Goal: Information Seeking & Learning: Learn about a topic

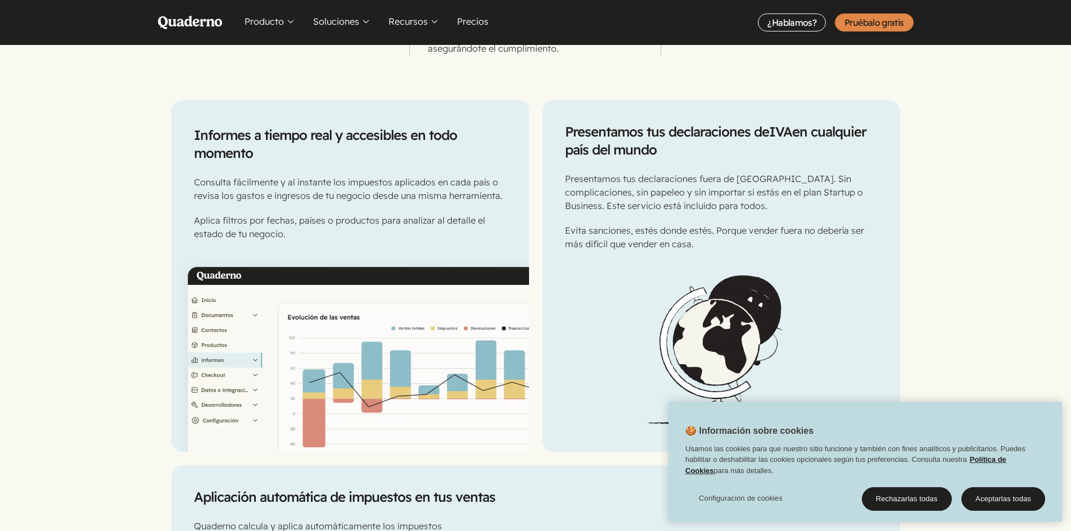
scroll to position [787, 0]
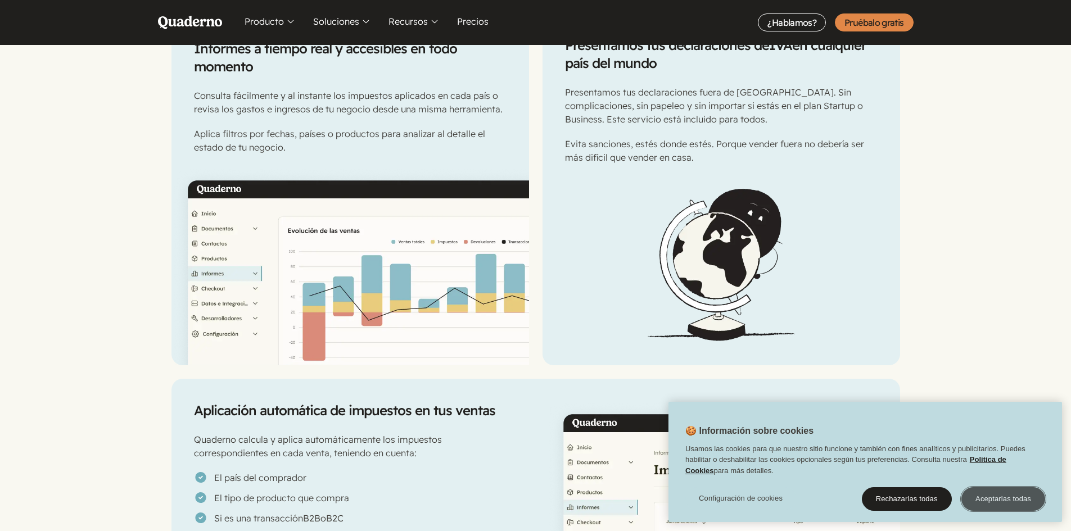
click at [992, 502] on button "Aceptarlas todas" at bounding box center [1004, 500] width 84 height 24
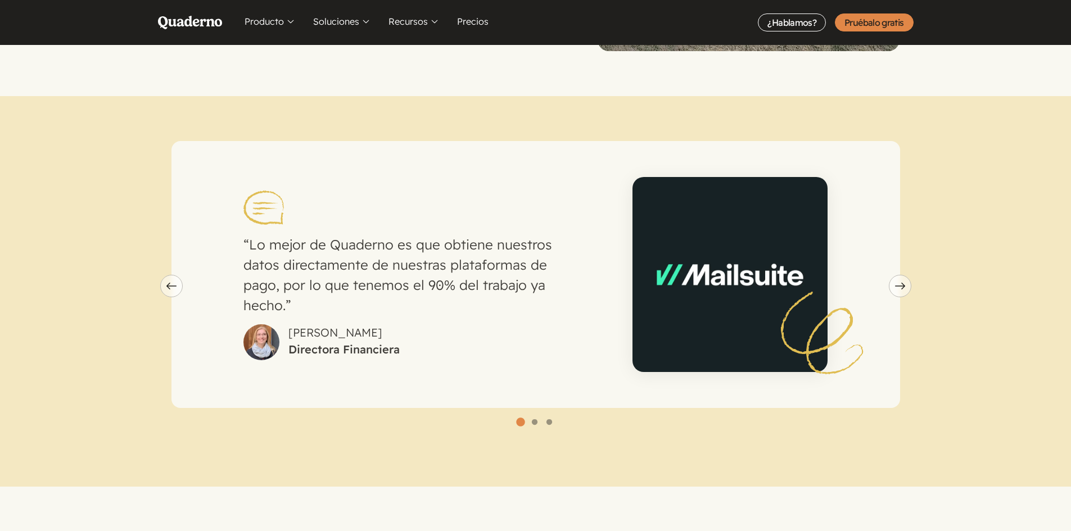
scroll to position [3037, 0]
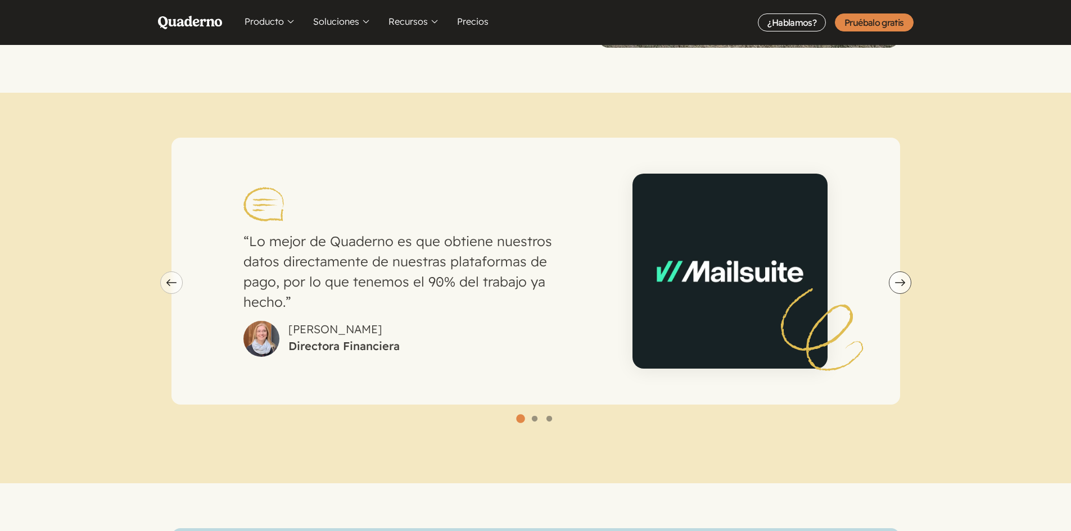
click at [900, 279] on use "carousel" at bounding box center [900, 282] width 10 height 7
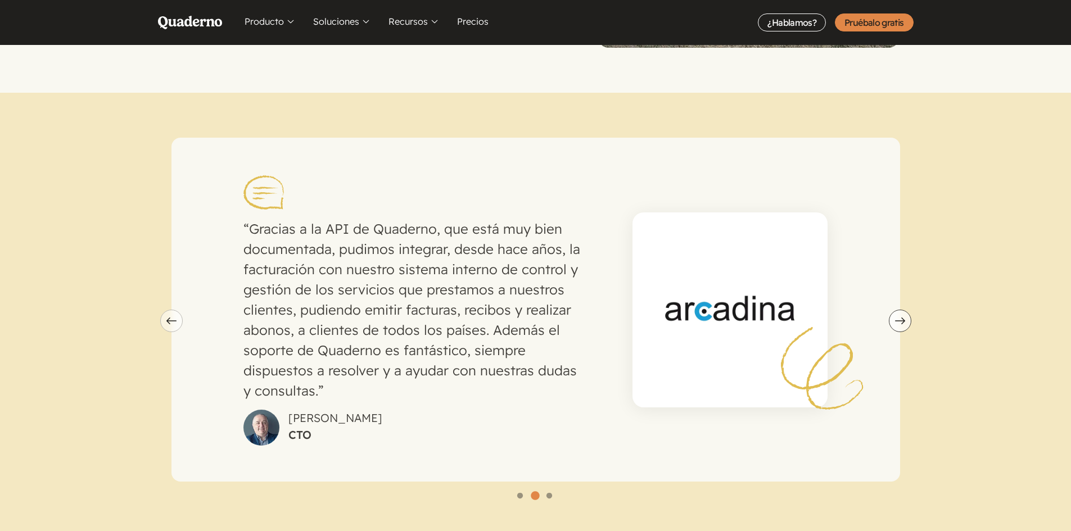
click at [900, 310] on button "Next slide" at bounding box center [900, 321] width 22 height 22
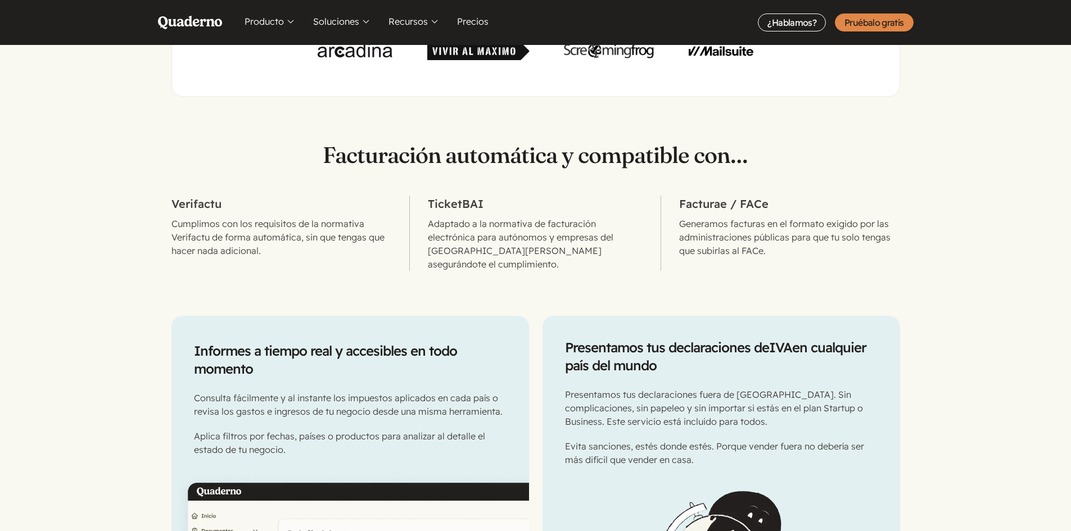
scroll to position [337, 0]
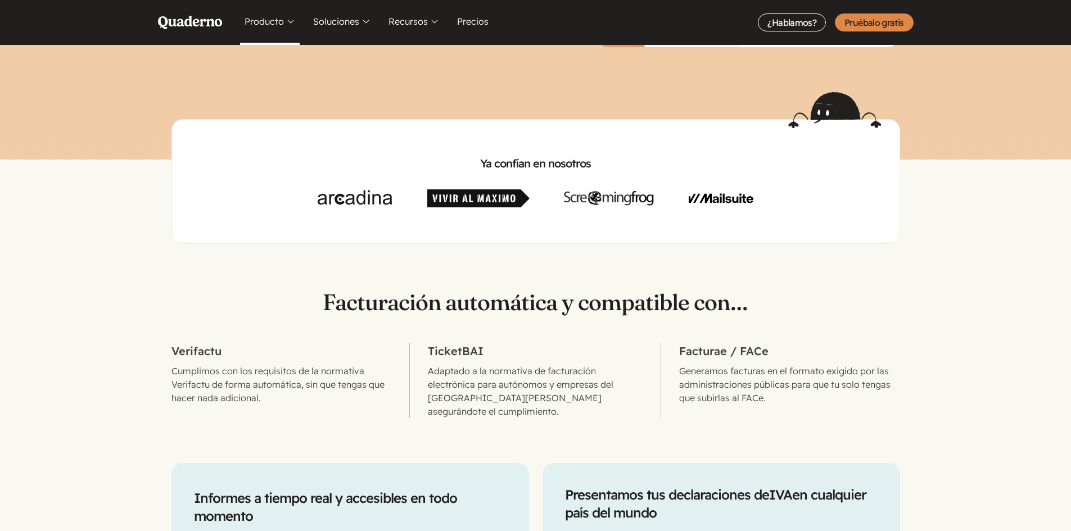
click at [285, 19] on button "Producto" at bounding box center [270, 22] width 60 height 45
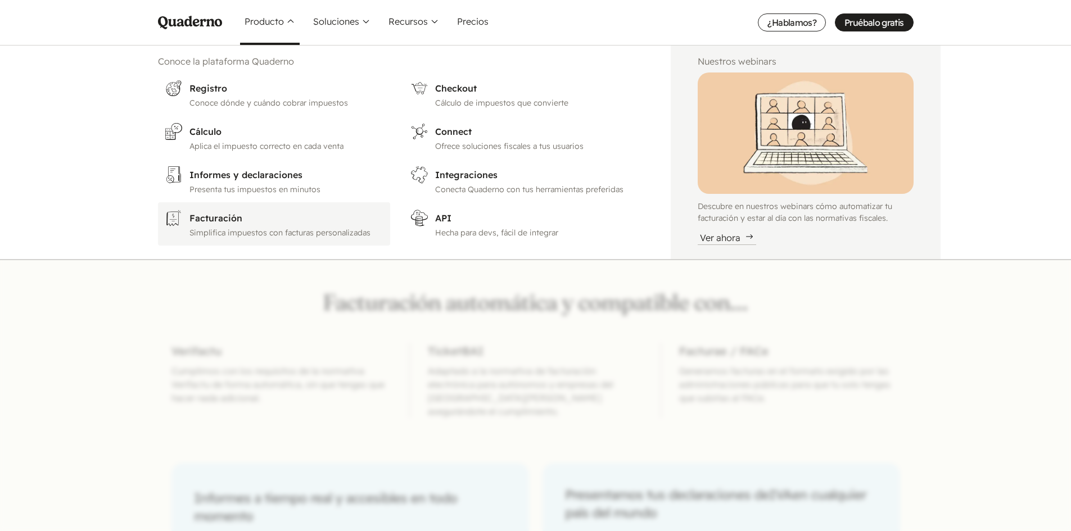
click at [288, 229] on p "Simplifica impuestos con facturas personalizadas" at bounding box center [287, 233] width 195 height 12
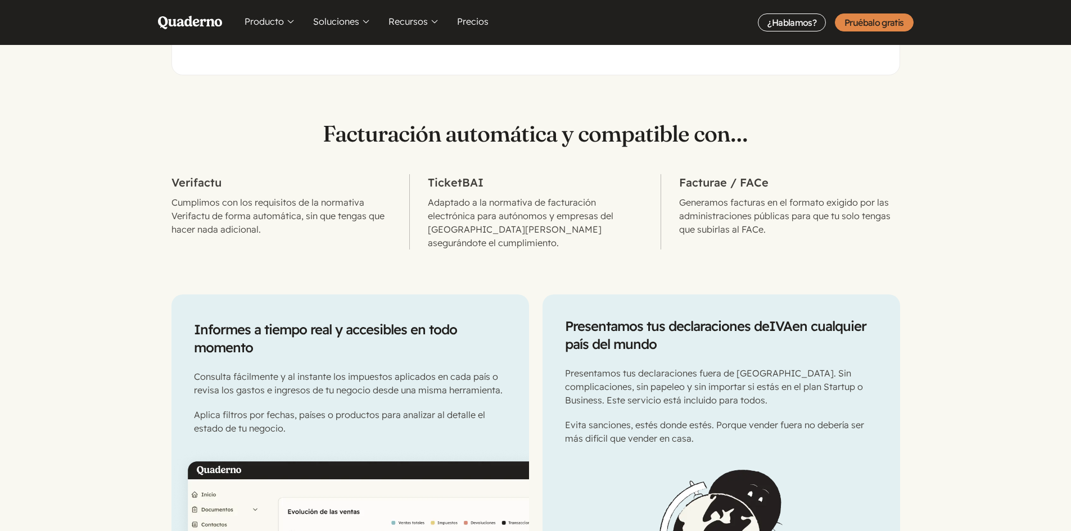
scroll to position [169, 0]
